Goal: Task Accomplishment & Management: Use online tool/utility

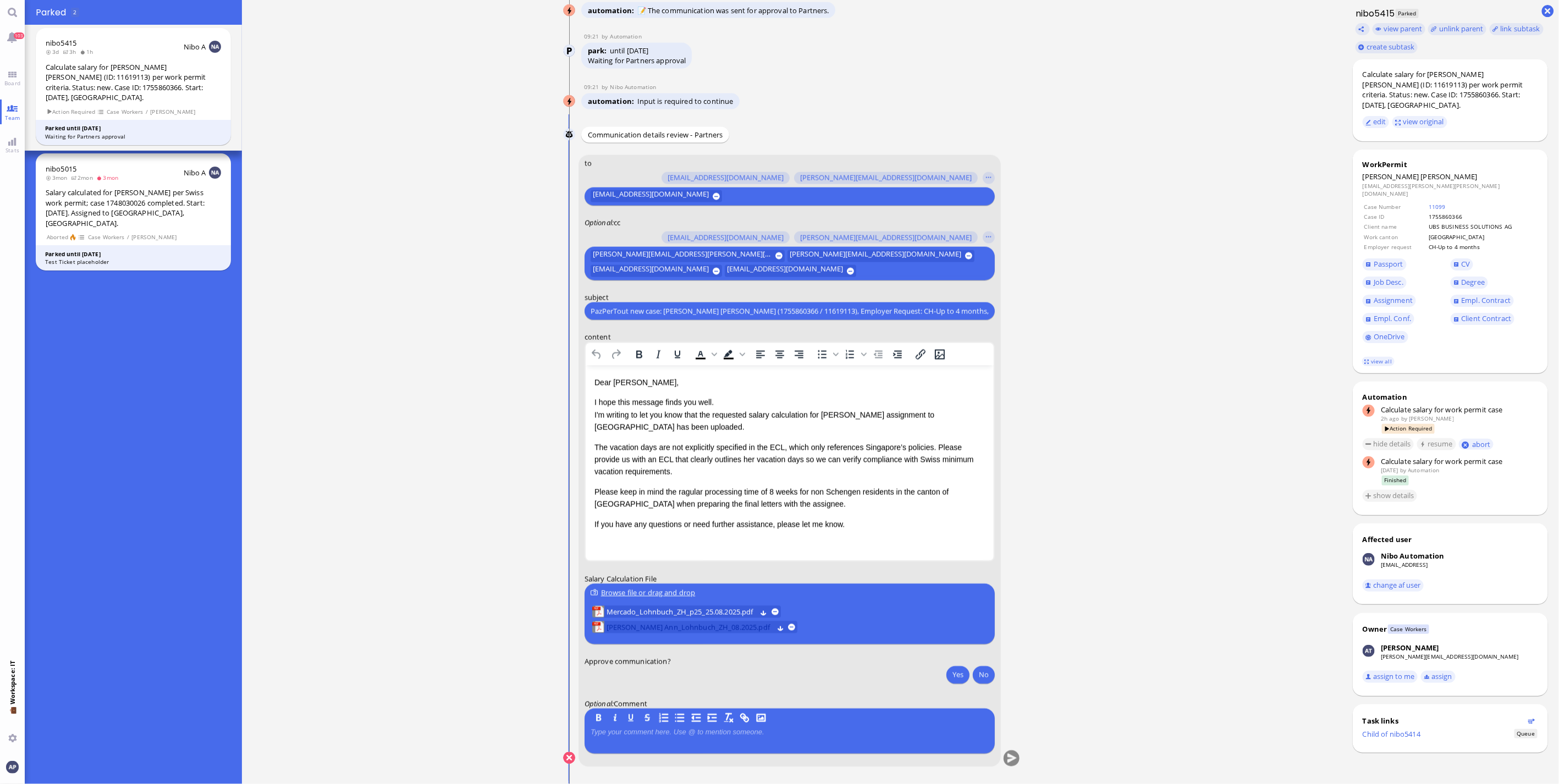
click at [736, 629] on span "[PERSON_NAME] Ann_Lohnbuch_ZH_08.2025.pdf" at bounding box center [689, 627] width 166 height 12
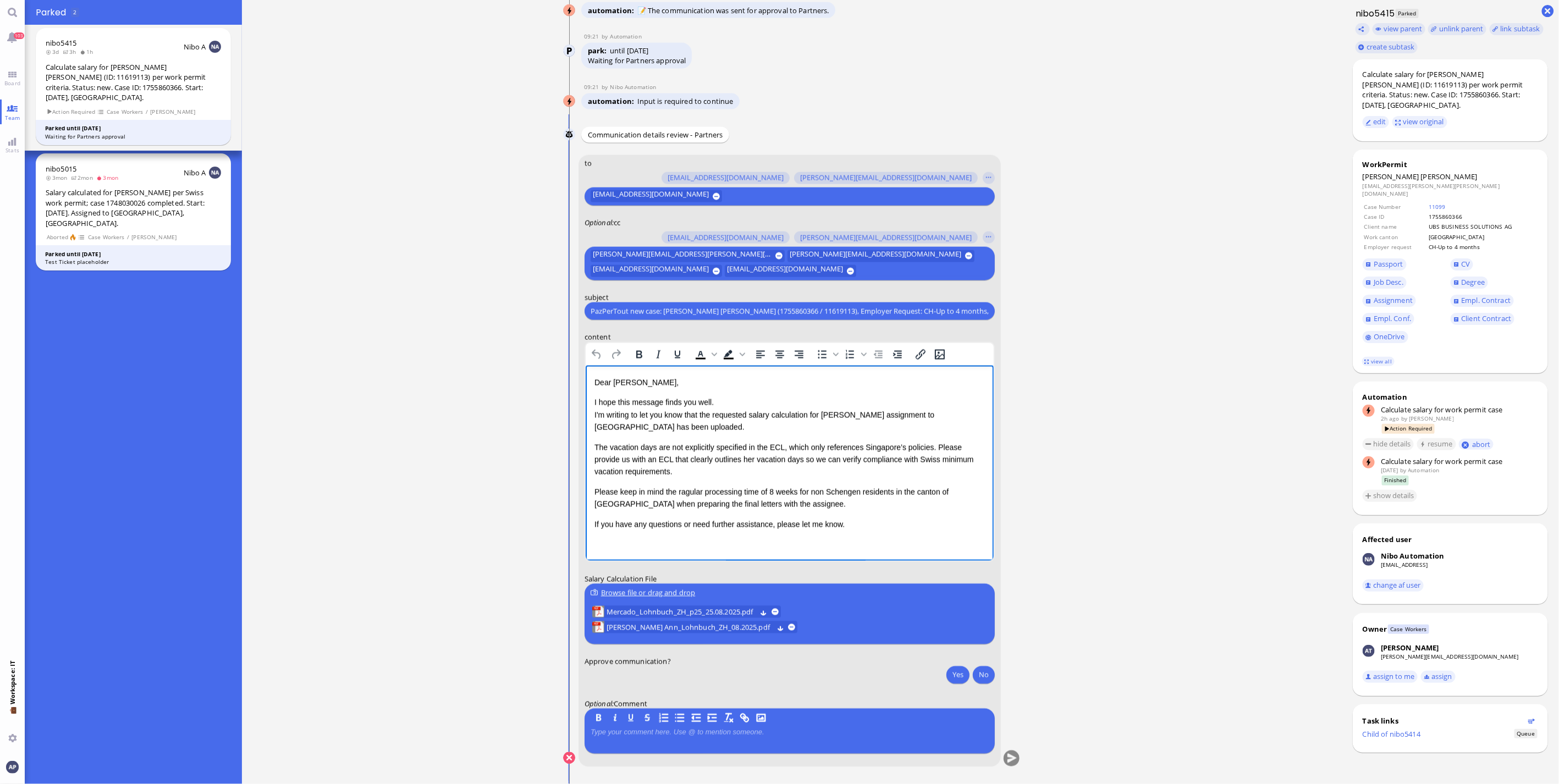
click at [709, 495] on p "Please keep in mind the ragular processing time of 8 weeks for non Schengen res…" at bounding box center [789, 497] width 390 height 25
click at [683, 491] on p "Please keep in mind the ragular processing time of 8 weeks for non Schengen res…" at bounding box center [789, 497] width 390 height 25
drag, startPoint x: 447, startPoint y: 711, endPoint x: 448, endPoint y: 705, distance: 6.1
click at [447, 711] on ticket "[DATE] 13:21 by Automation Automation Calculate eligible salary for work permit…" at bounding box center [792, 392] width 1100 height 784
drag, startPoint x: 654, startPoint y: 469, endPoint x: 594, endPoint y: 448, distance: 63.6
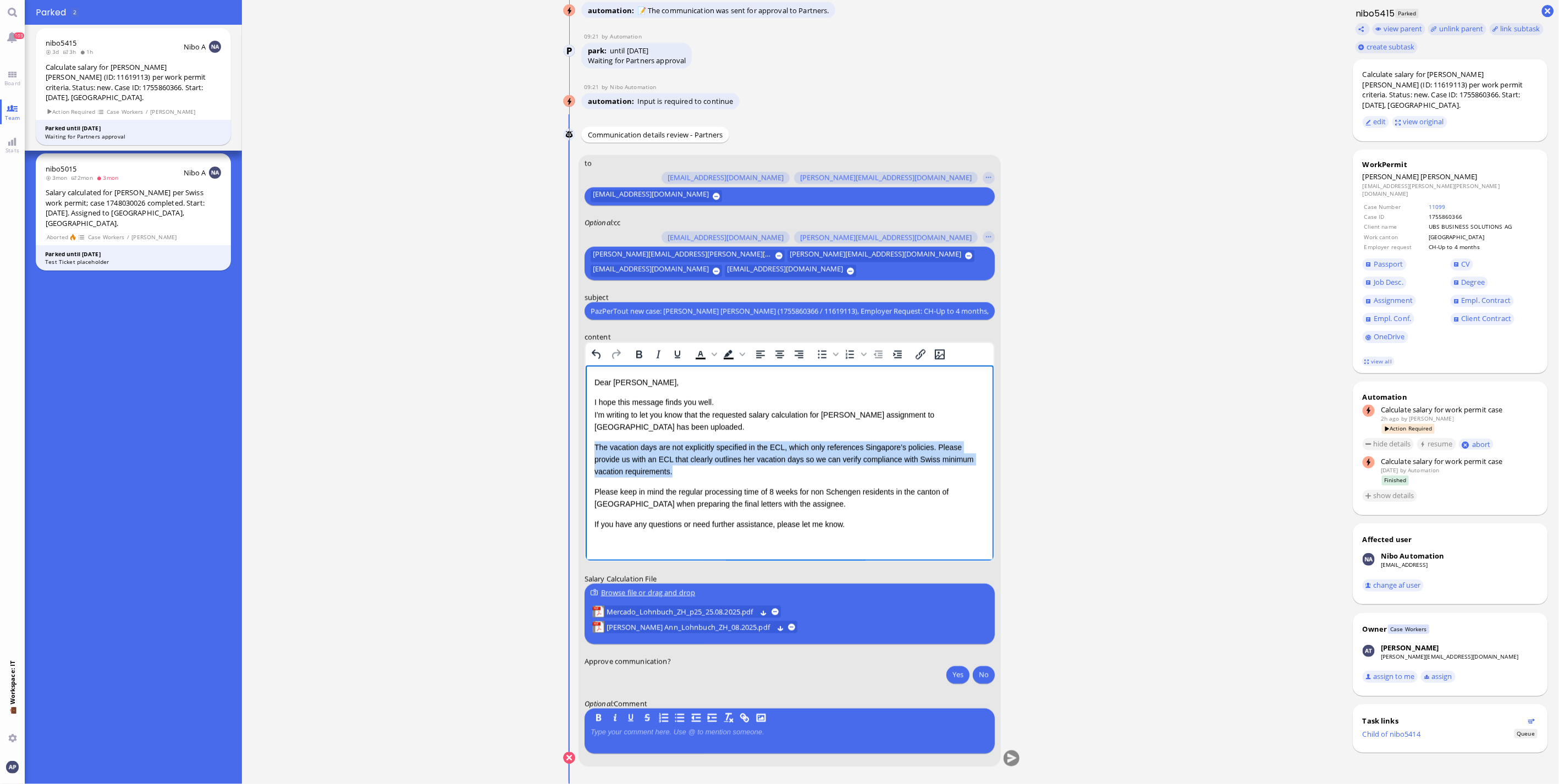
click at [594, 448] on p "The vacation days are not explicitly specified in the ECL, which only reference…" at bounding box center [789, 459] width 390 height 37
drag, startPoint x: 653, startPoint y: 477, endPoint x: 647, endPoint y: 468, distance: 10.8
click at [652, 476] on p "The vacation days are not explicitly specified in the ECL, which only reference…" at bounding box center [789, 459] width 390 height 37
click at [647, 468] on p "The vacation days are not explicitly specified in the ECL, which only reference…" at bounding box center [789, 459] width 390 height 37
drag, startPoint x: 645, startPoint y: 468, endPoint x: 1154, endPoint y: 819, distance: 618.3
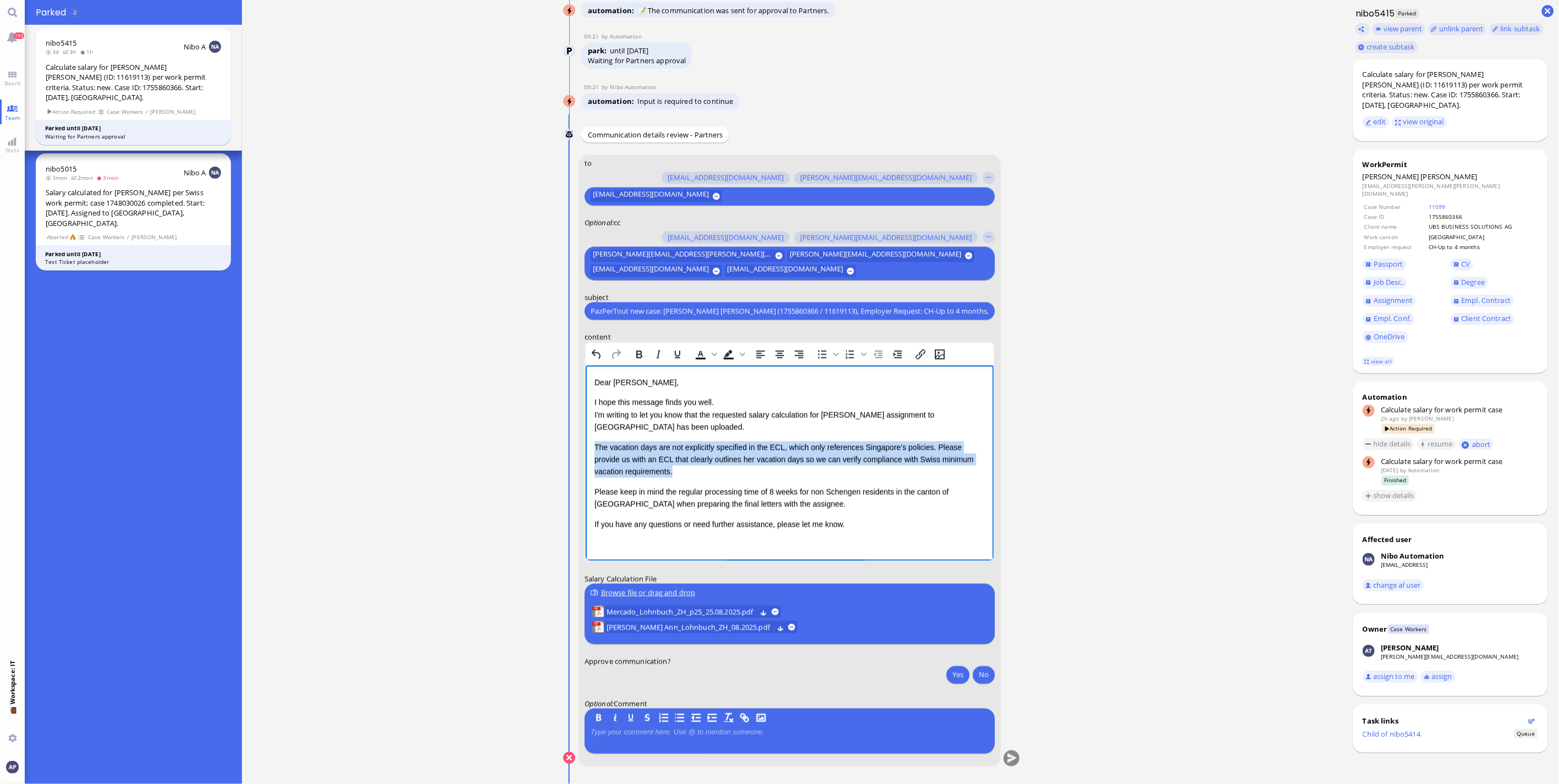
click at [585, 452] on html "Dear [PERSON_NAME], I hope this message finds you well. I'm writing to let you …" at bounding box center [789, 452] width 408 height 176
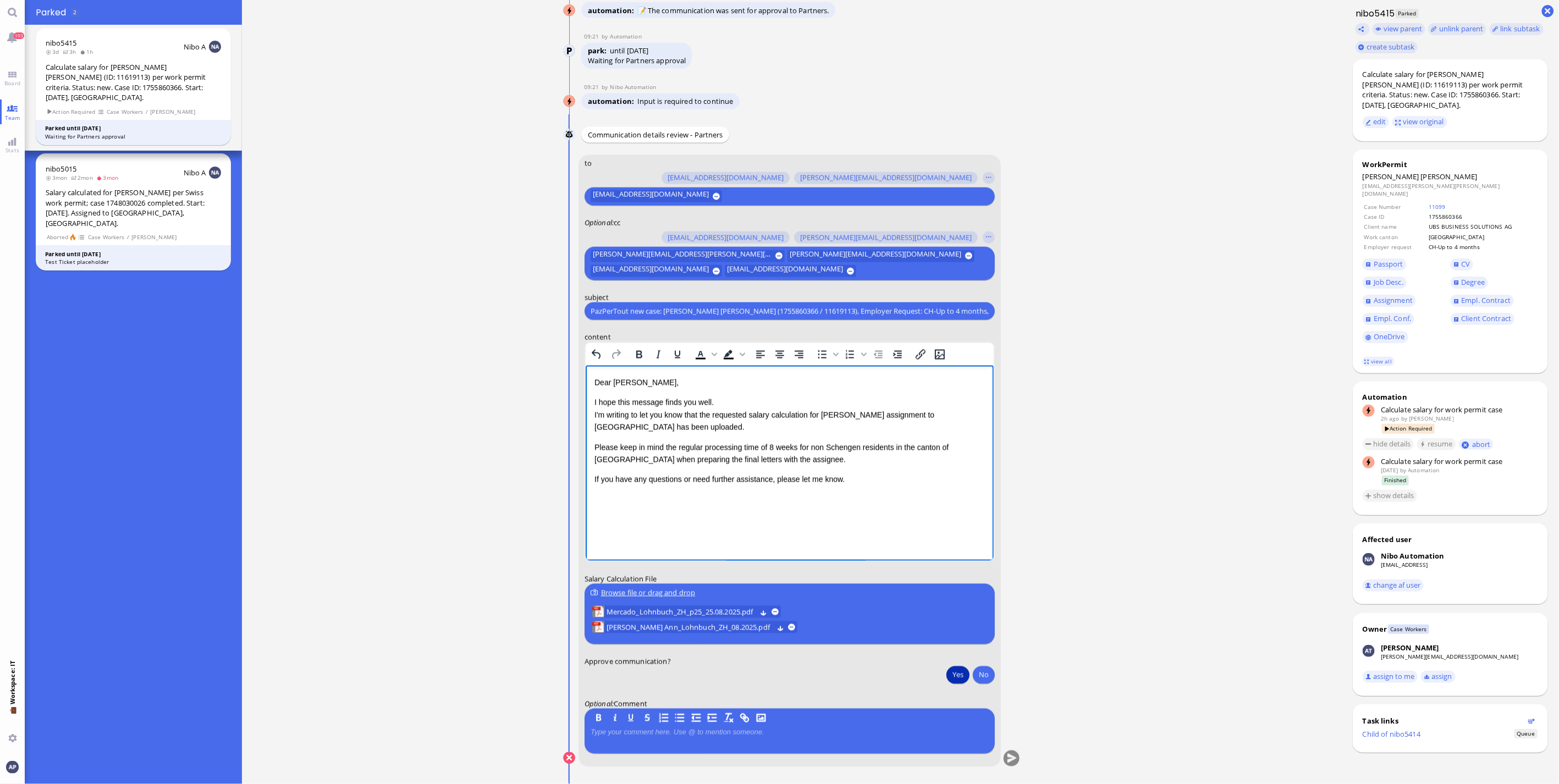
click at [952, 666] on button "Yes" at bounding box center [958, 674] width 23 height 18
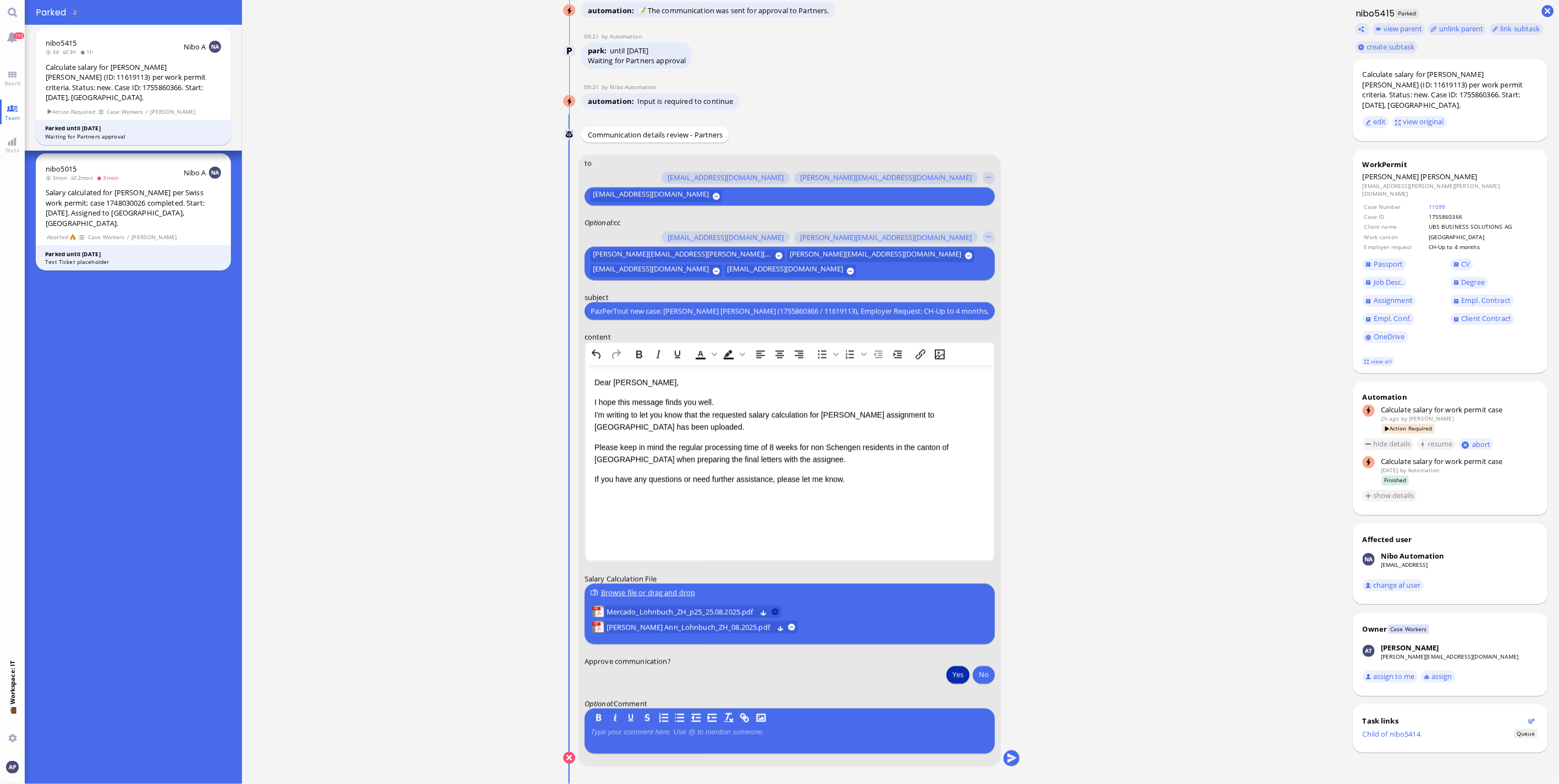
click at [772, 611] on button at bounding box center [775, 612] width 7 height 7
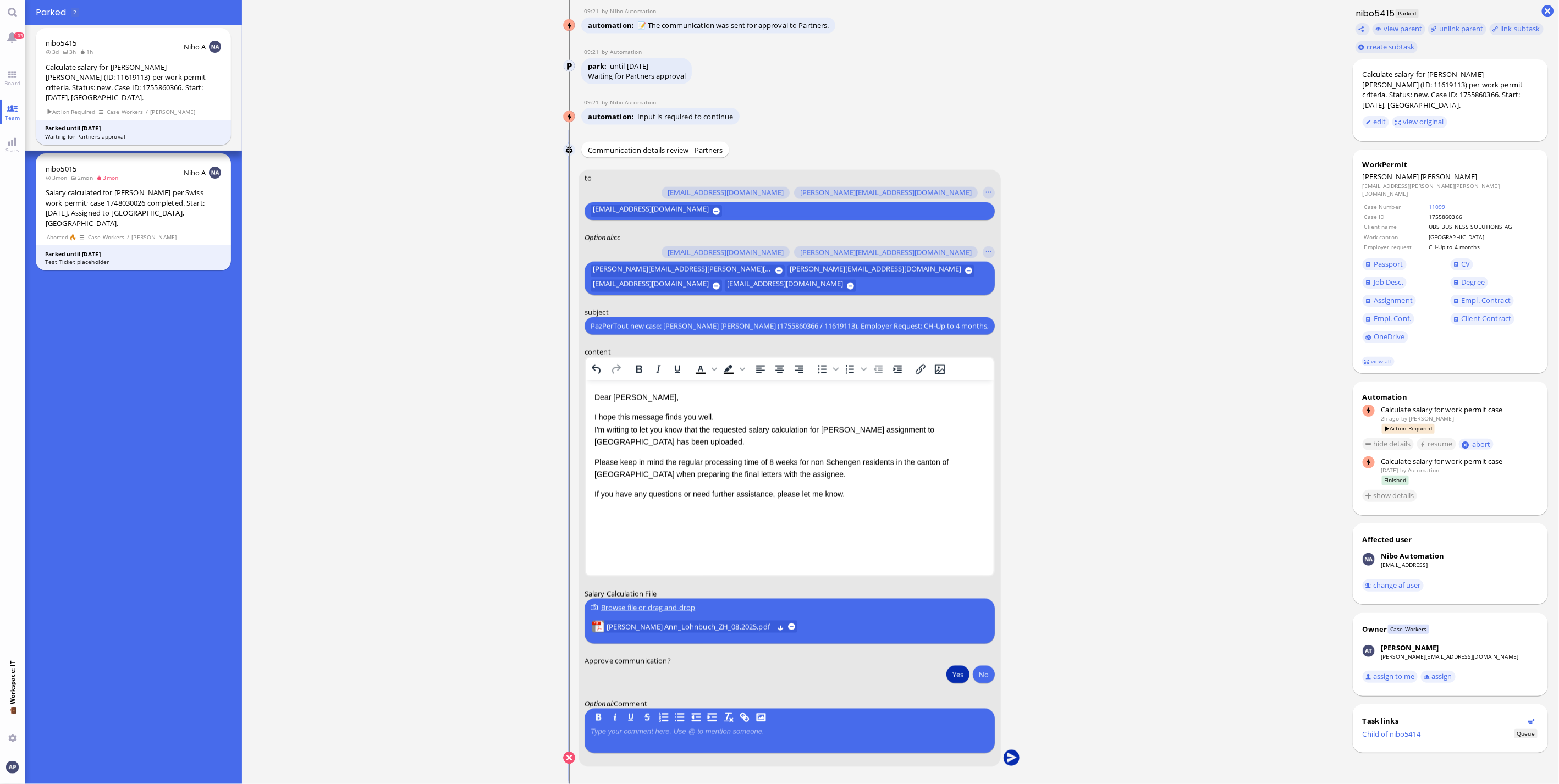
click at [1005, 759] on button "submit" at bounding box center [1011, 758] width 16 height 16
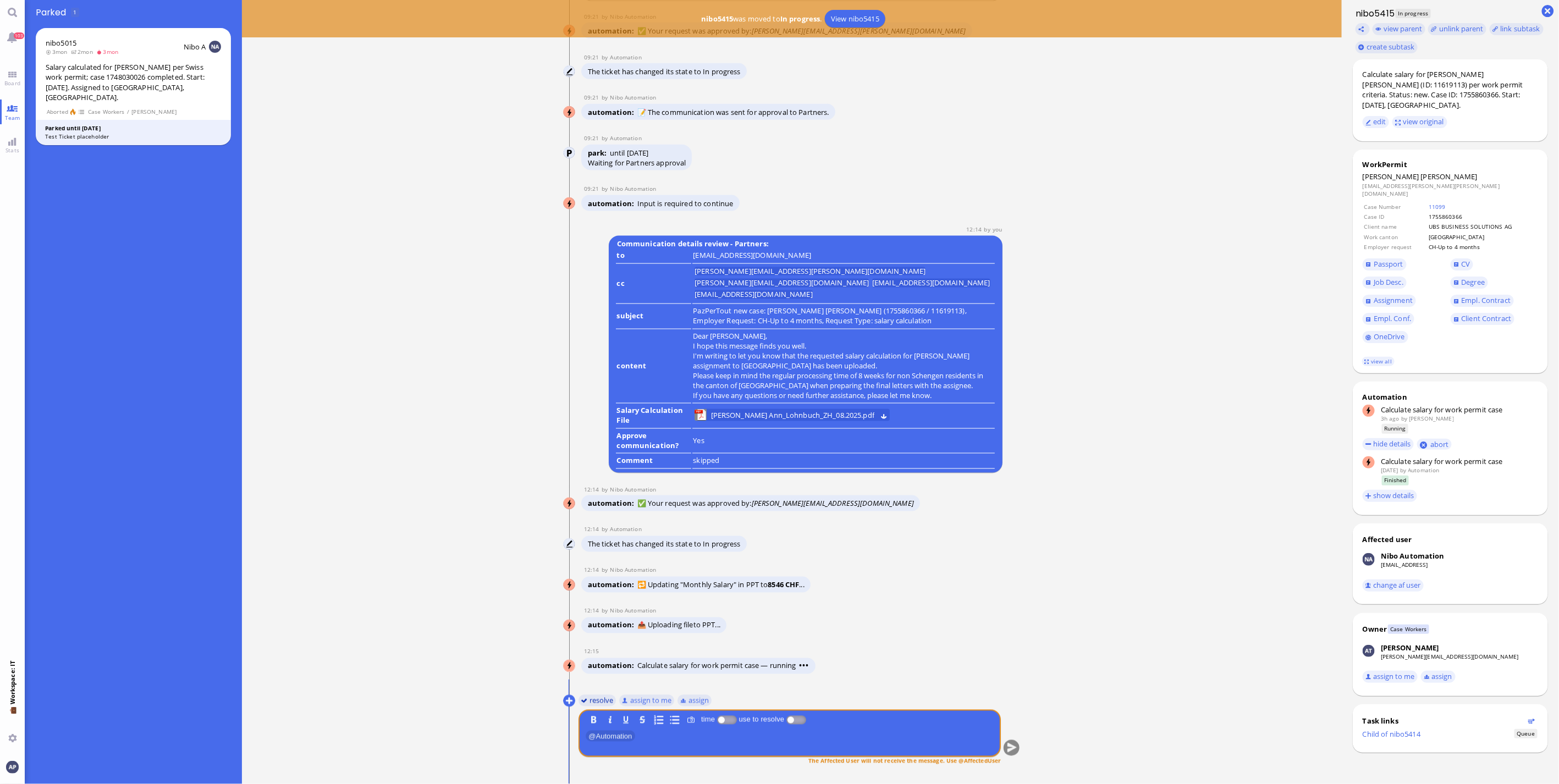
click at [587, 701] on button "resolve" at bounding box center [597, 701] width 38 height 12
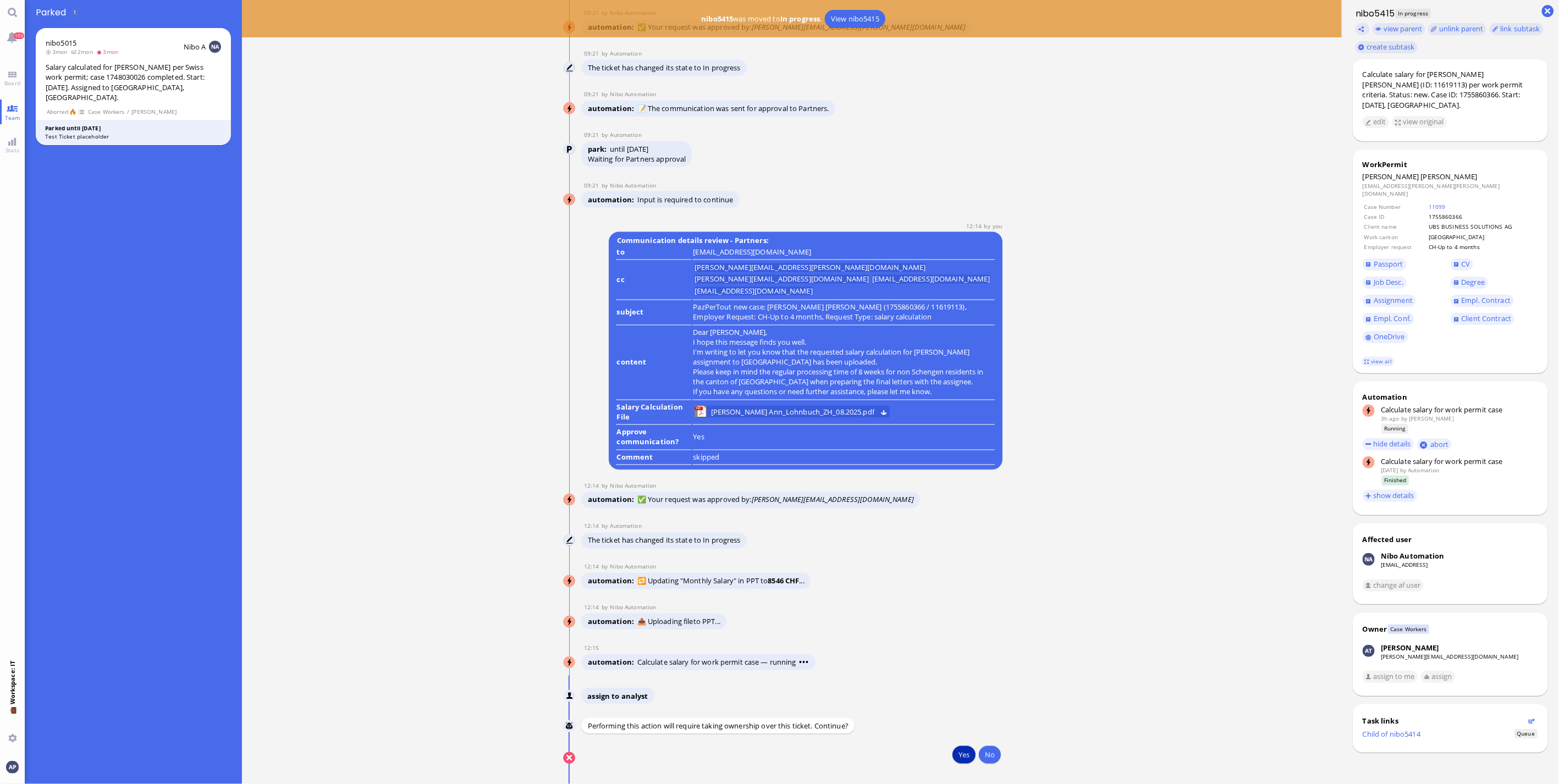
click at [956, 760] on button "Yes" at bounding box center [964, 754] width 23 height 18
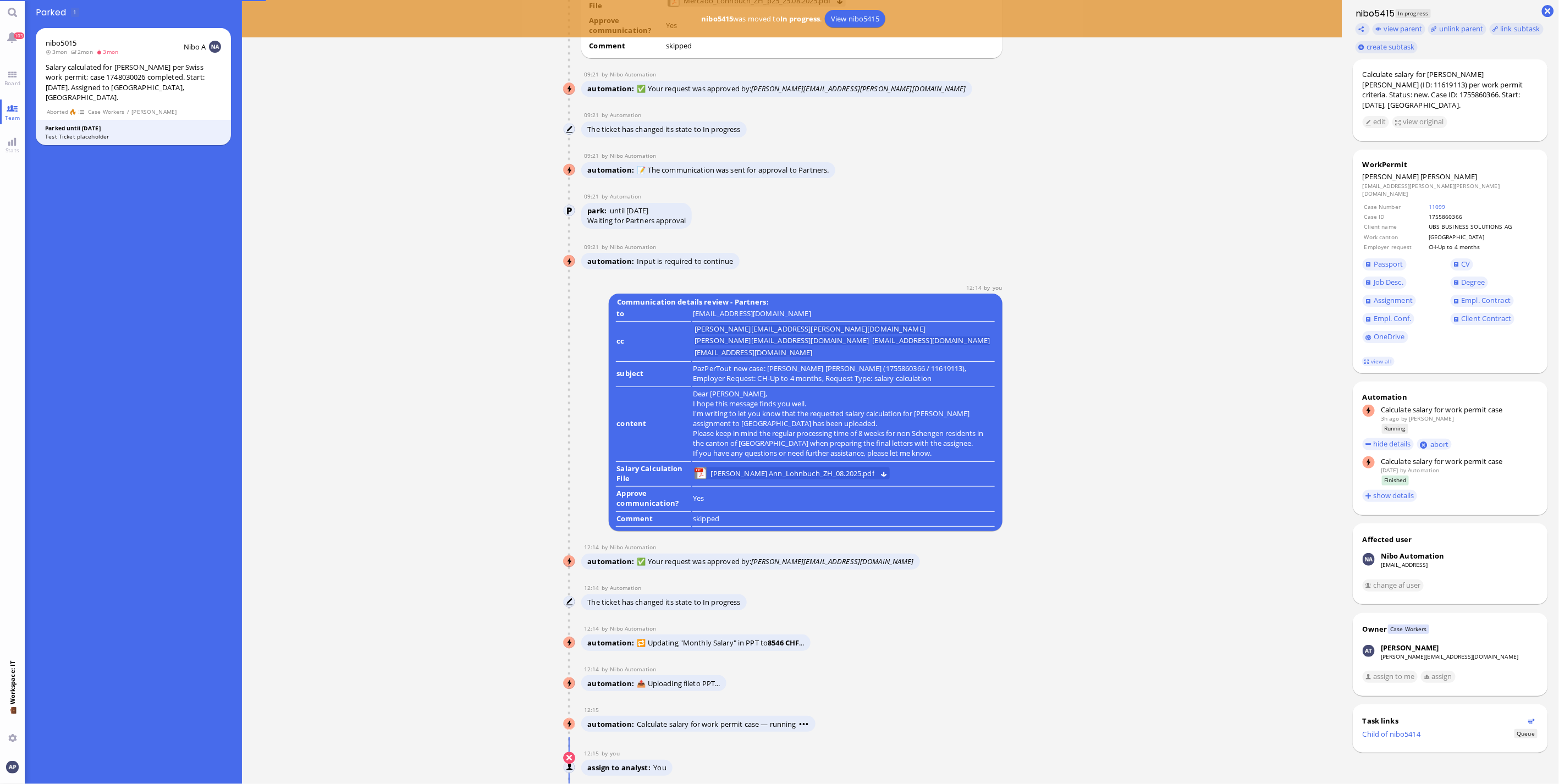
scroll to position [1, 0]
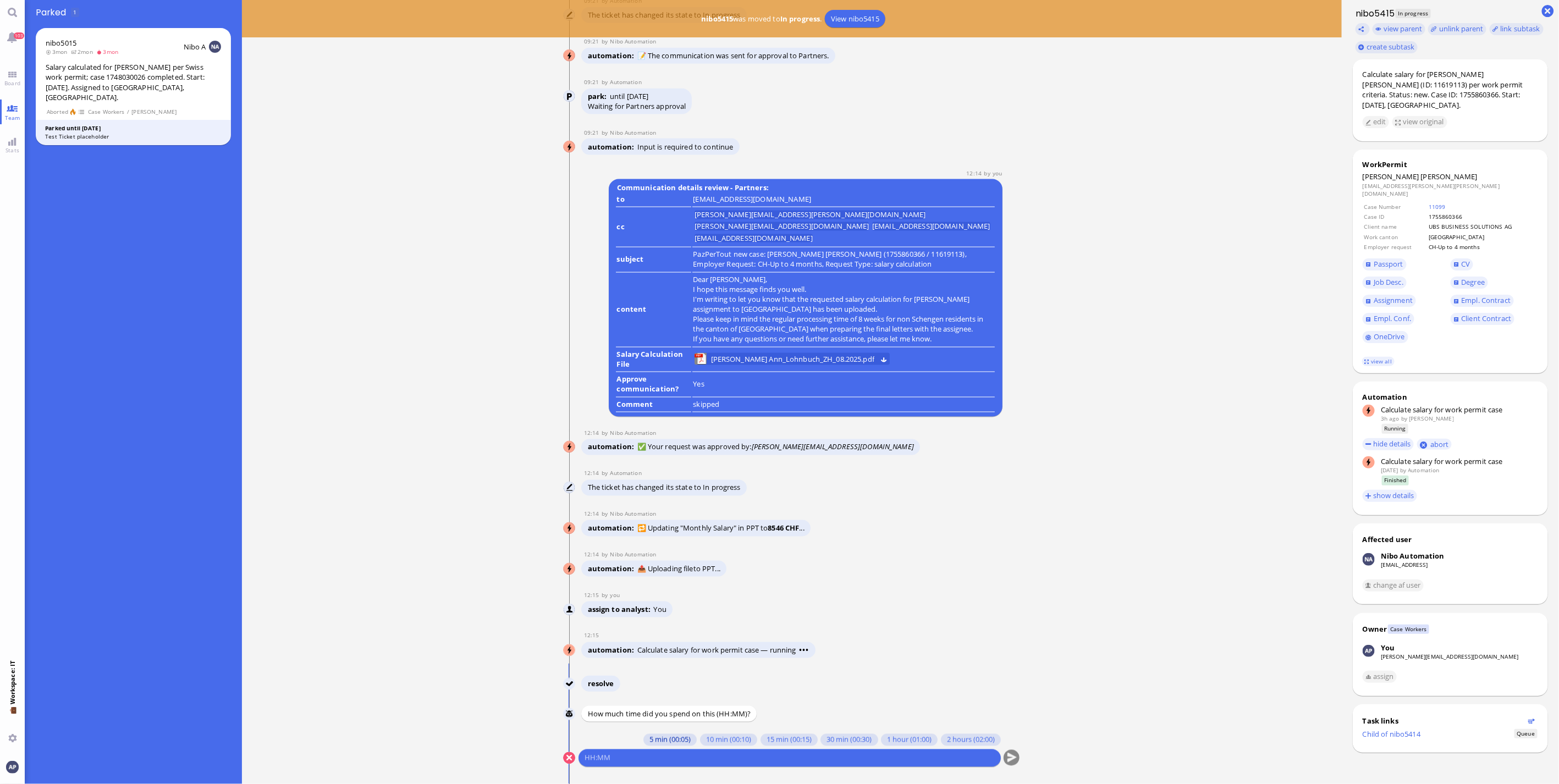
click at [661, 741] on button "5 min (00:05)" at bounding box center [670, 740] width 53 height 12
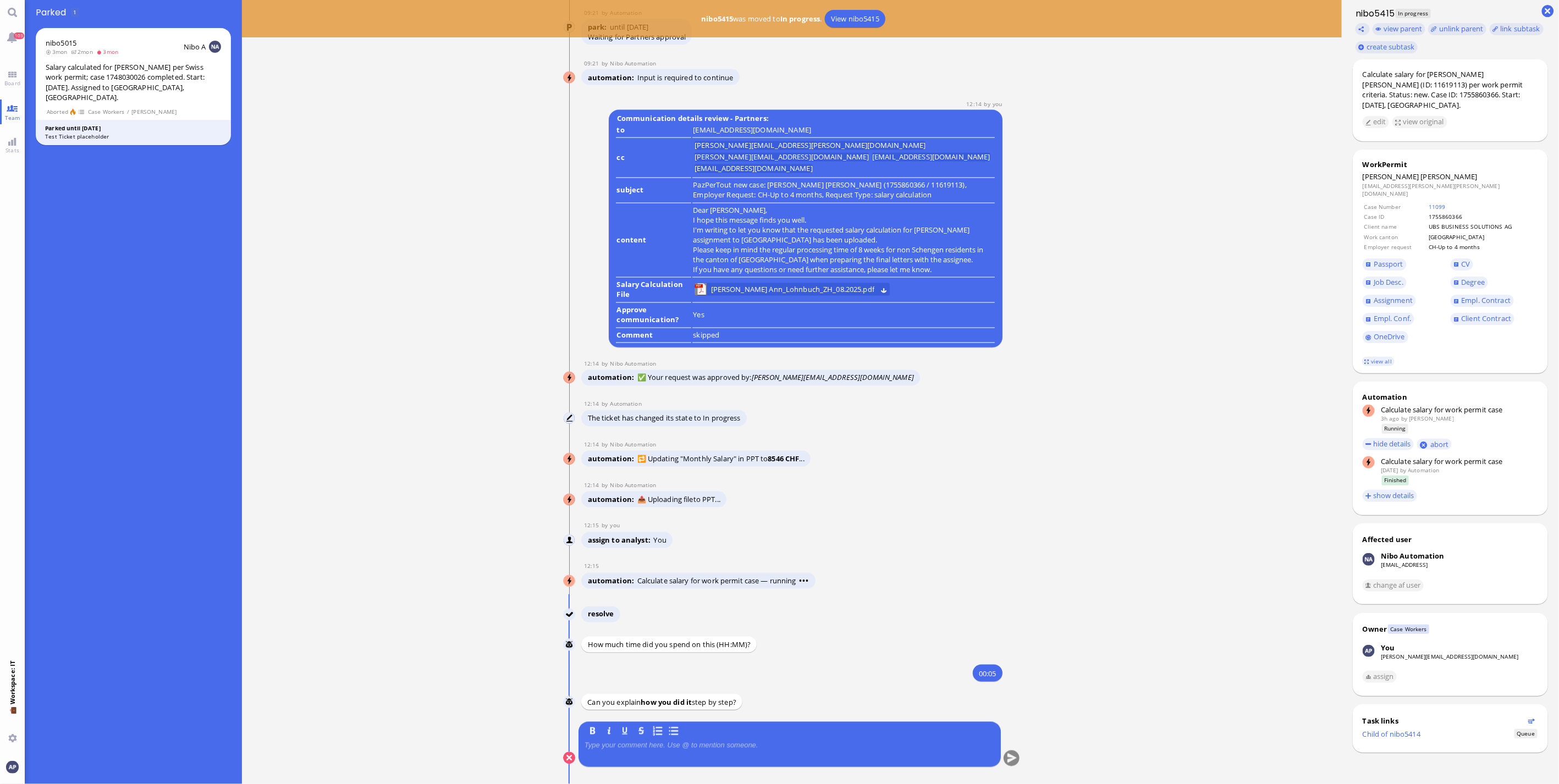
click at [645, 745] on p at bounding box center [790, 745] width 410 height 9
click at [1008, 759] on button "submit" at bounding box center [1011, 758] width 16 height 16
